Goal: Navigation & Orientation: Find specific page/section

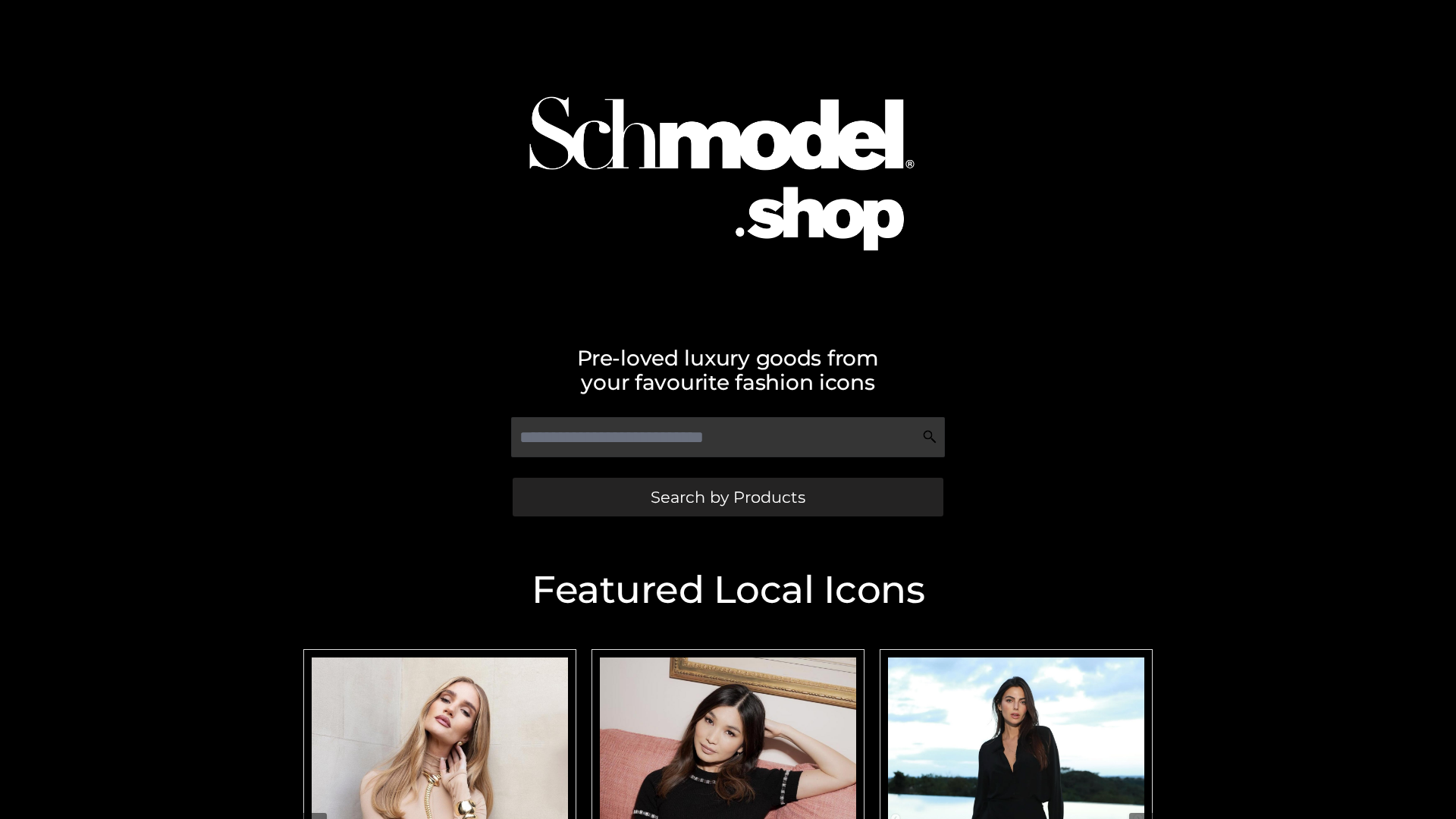
click at [727, 496] on span "Search by Products" at bounding box center [728, 496] width 155 height 16
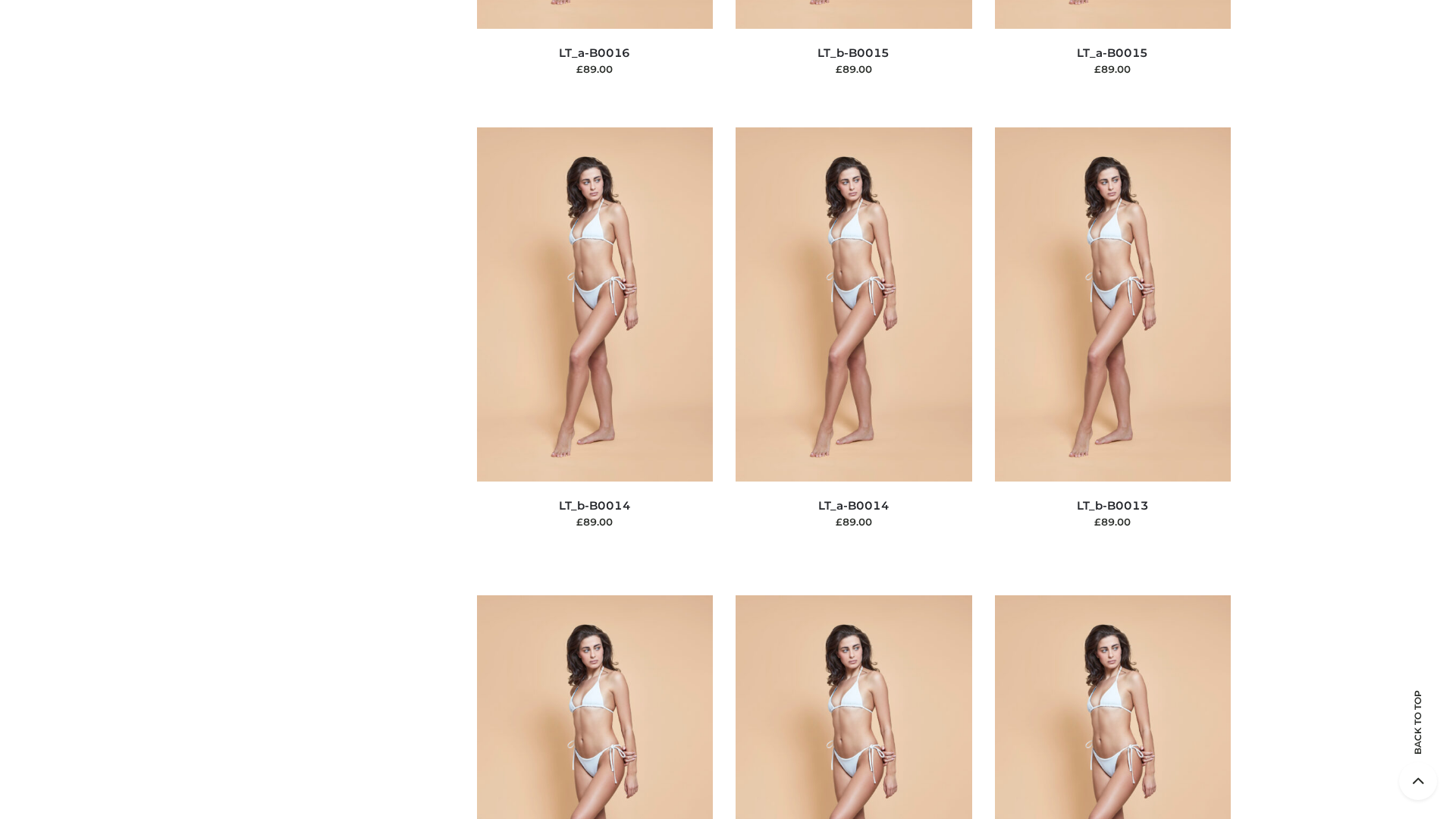
scroll to position [6809, 0]
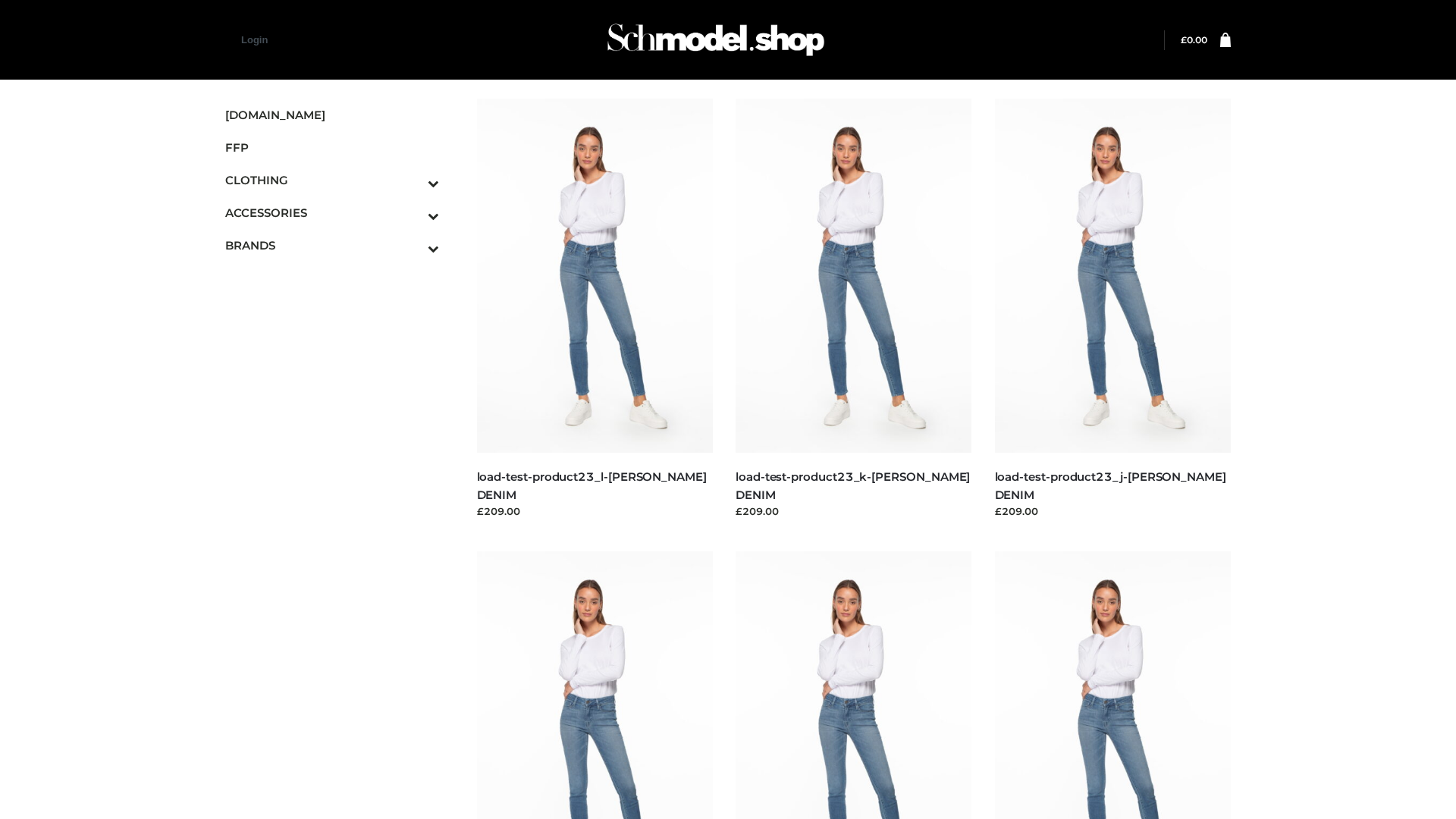
scroll to position [1330, 0]
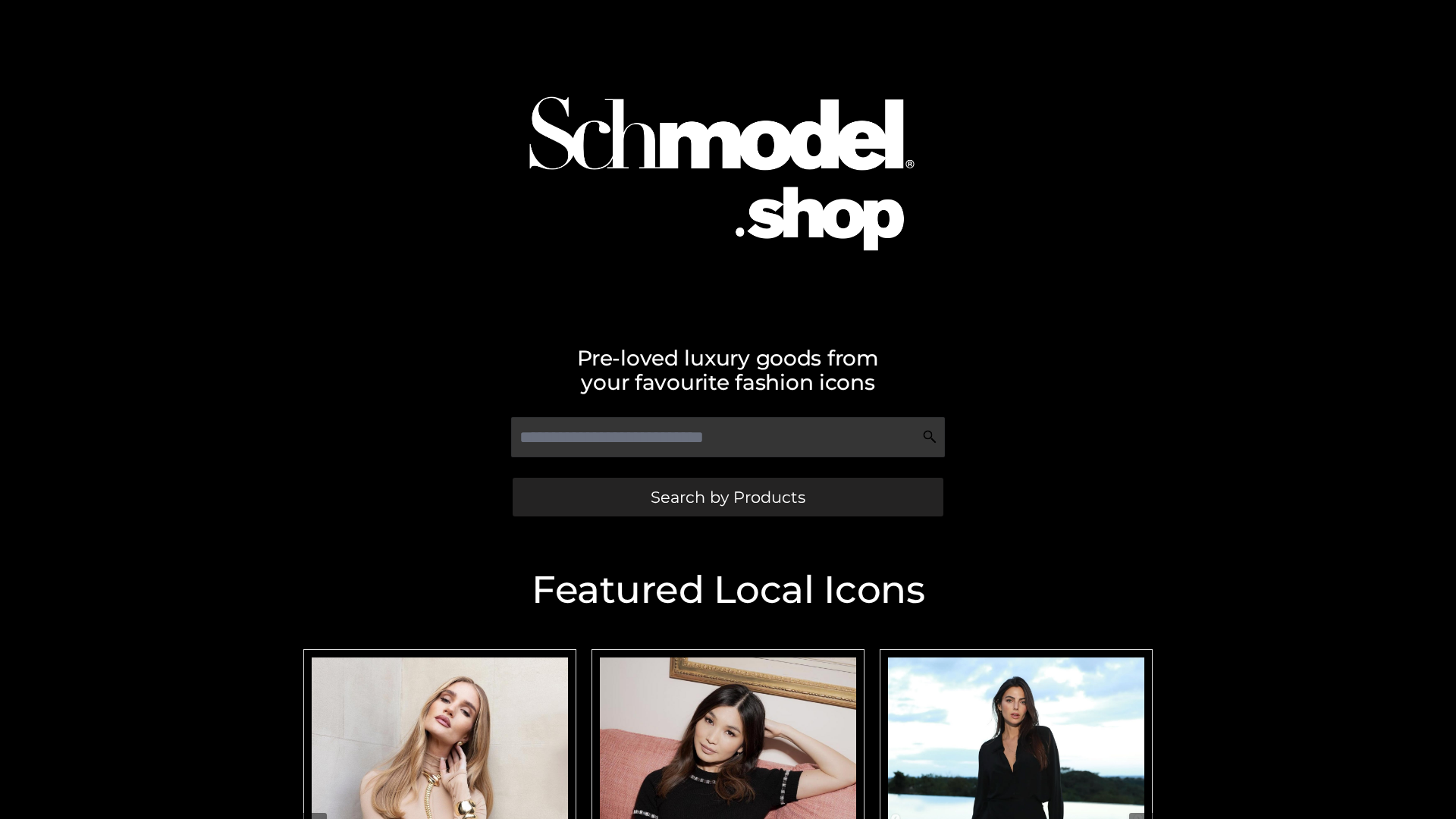
click at [727, 496] on span "Search by Products" at bounding box center [728, 496] width 155 height 16
